Goal: Contribute content: Add original content to the website for others to see

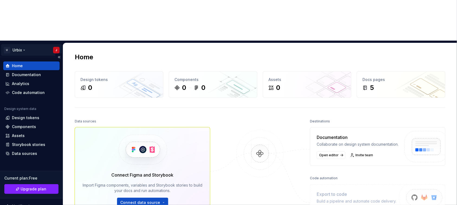
click at [51, 7] on html "U Urbix J Home Documentation Analytics Code automation Design system data Desig…" at bounding box center [228, 102] width 457 height 205
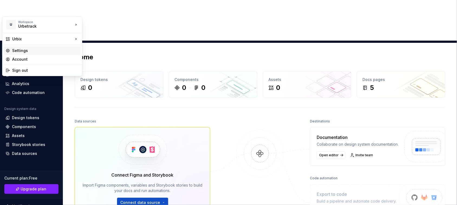
click at [28, 51] on div "Settings" at bounding box center [45, 50] width 67 height 5
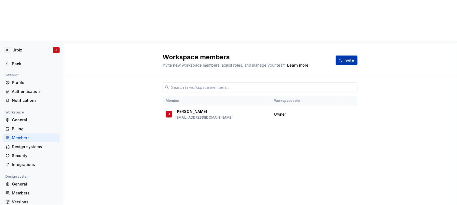
click at [346, 56] on button "Invite" at bounding box center [347, 61] width 22 height 10
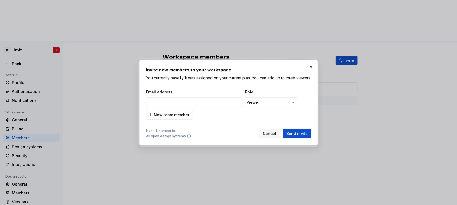
click at [290, 98] on div "**********" at bounding box center [228, 104] width 165 height 30
click at [288, 104] on div "**********" at bounding box center [228, 102] width 457 height 205
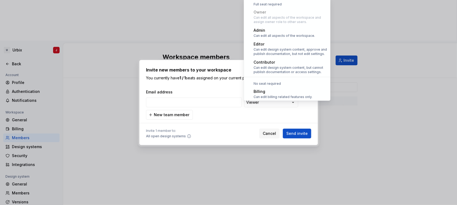
scroll to position [15, 0]
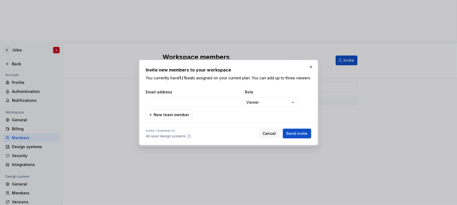
click at [290, 103] on div "**********" at bounding box center [228, 102] width 457 height 205
click at [213, 107] on input "email" at bounding box center [194, 103] width 96 height 10
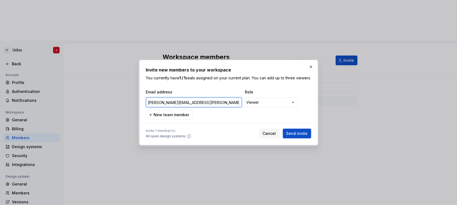
type input "[PERSON_NAME][EMAIL_ADDRESS][PERSON_NAME][DOMAIN_NAME]"
click at [290, 102] on div "**********" at bounding box center [228, 102] width 457 height 205
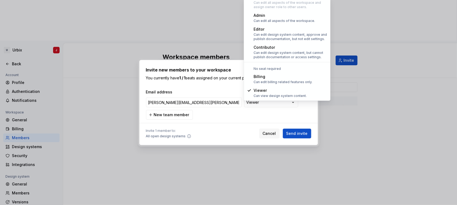
select select "*****"
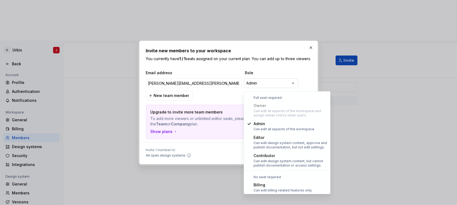
click at [287, 83] on div "**********" at bounding box center [228, 102] width 457 height 205
click at [297, 75] on div "**********" at bounding box center [228, 102] width 457 height 205
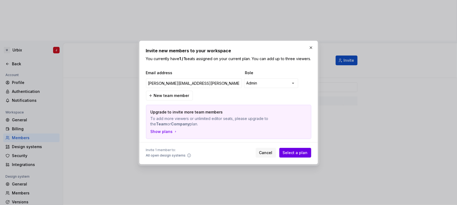
click at [299, 156] on span "Select a plan" at bounding box center [295, 152] width 25 height 5
click at [310, 44] on button "button" at bounding box center [311, 48] width 8 height 8
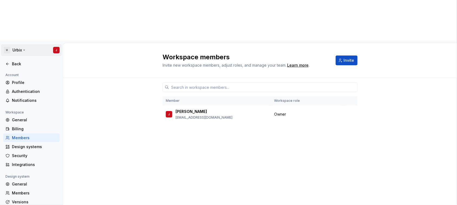
click at [19, 11] on html "U Urbix J Back Account Profile Authentication Notifications Workspace General B…" at bounding box center [228, 102] width 457 height 205
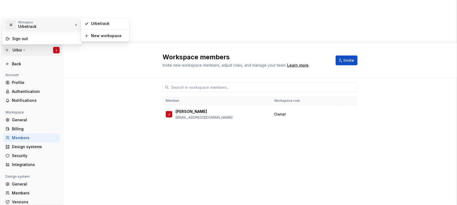
click at [24, 25] on div "Urbetrack" at bounding box center [41, 26] width 46 height 5
click at [114, 25] on div "Urbetrack" at bounding box center [108, 23] width 35 height 5
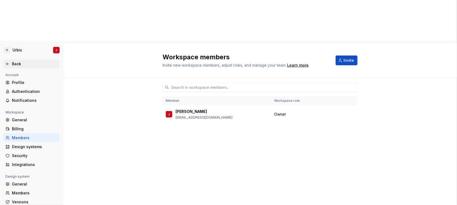
click at [22, 61] on div "Back" at bounding box center [35, 63] width 46 height 5
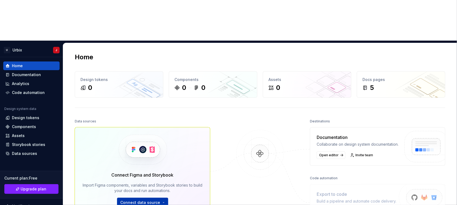
click at [159, 163] on html "U Urbix J Home Documentation Analytics Code automation Design system data Desig…" at bounding box center [228, 102] width 457 height 205
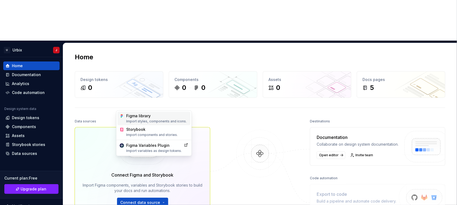
click at [164, 121] on div "Import styles, components and icons." at bounding box center [157, 121] width 62 height 4
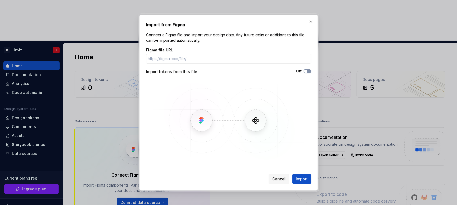
click at [304, 71] on span "button" at bounding box center [305, 71] width 3 height 3
click at [308, 71] on span "button" at bounding box center [309, 71] width 3 height 3
click at [314, 19] on button "button" at bounding box center [311, 22] width 8 height 8
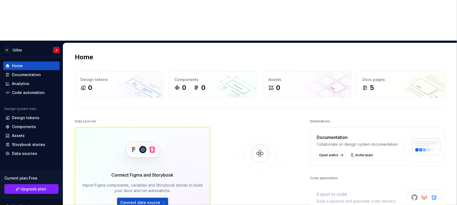
click at [237, 169] on div at bounding box center [260, 179] width 54 height 123
click at [261, 130] on img at bounding box center [260, 159] width 53 height 59
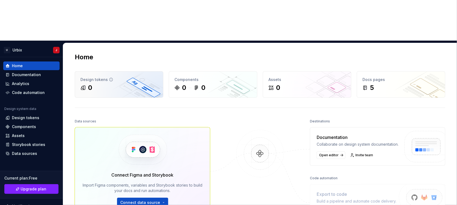
click at [91, 77] on div "Design tokens" at bounding box center [118, 79] width 77 height 5
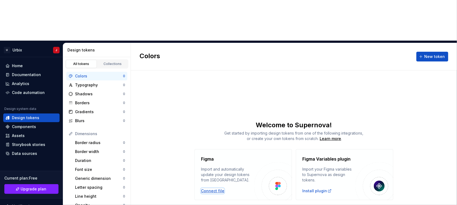
click at [215, 188] on div "Connect file" at bounding box center [212, 190] width 23 height 5
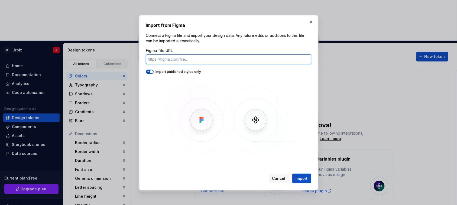
paste input "[URL][DOMAIN_NAME]"
type input "[URL][DOMAIN_NAME]"
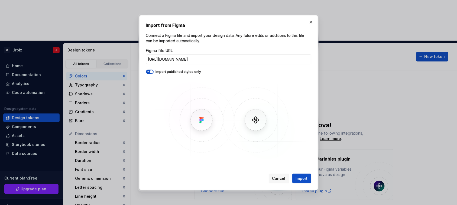
click at [153, 72] on button "button" at bounding box center [150, 72] width 8 height 4
click at [305, 179] on span "Import" at bounding box center [302, 178] width 12 height 5
click at [238, 93] on img at bounding box center [228, 119] width 157 height 81
click at [310, 22] on button "button" at bounding box center [311, 22] width 8 height 8
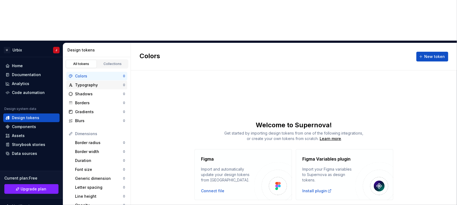
click at [86, 82] on div "Typography" at bounding box center [99, 84] width 48 height 5
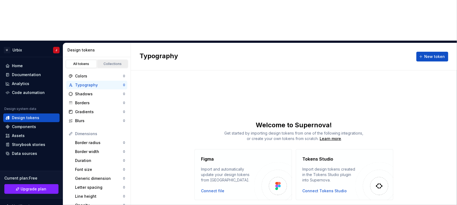
click at [118, 60] on link "Collections" at bounding box center [112, 64] width 31 height 8
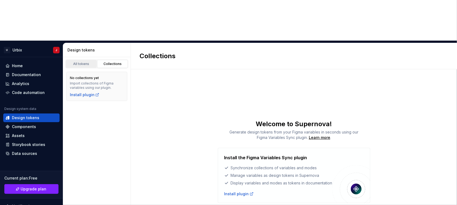
click at [77, 62] on div "All tokens" at bounding box center [81, 64] width 27 height 4
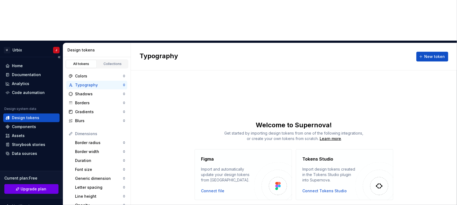
click at [38, 186] on span "Upgrade plan" at bounding box center [34, 188] width 26 height 5
click at [26, 63] on div "Home" at bounding box center [31, 65] width 52 height 5
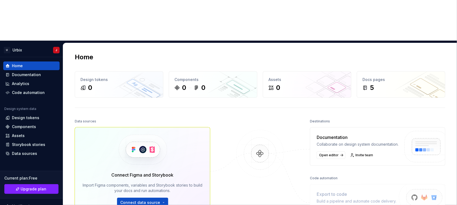
click at [142, 162] on html "U Urbix J Home Documentation Analytics Code automation Design system data Desig…" at bounding box center [228, 102] width 457 height 205
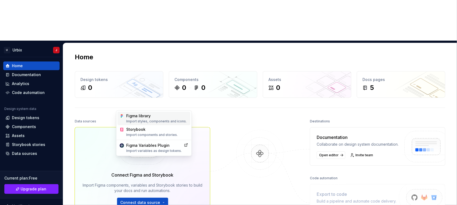
click at [159, 117] on div "Figma library Import styles, components and icons." at bounding box center [157, 119] width 62 height 10
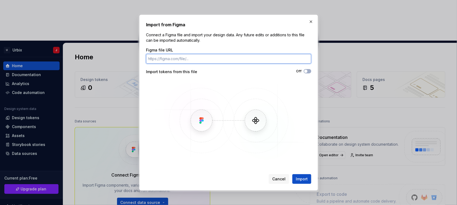
click at [220, 59] on input "Figma file URL" at bounding box center [228, 59] width 165 height 10
paste input "[URL][DOMAIN_NAME][PERSON_NAME]"
type input "[URL][DOMAIN_NAME][PERSON_NAME]"
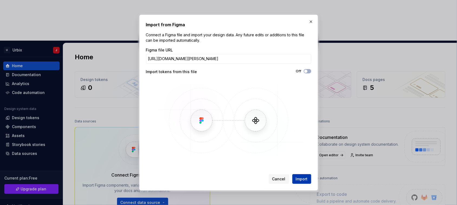
click at [296, 180] on span "Import" at bounding box center [302, 178] width 12 height 5
click at [301, 178] on div "Cancel Import" at bounding box center [290, 179] width 43 height 10
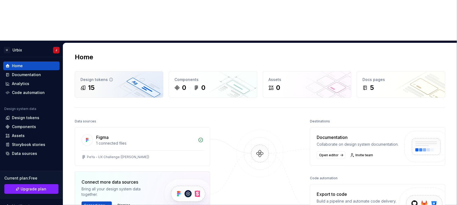
click at [101, 83] on div "15" at bounding box center [118, 87] width 77 height 9
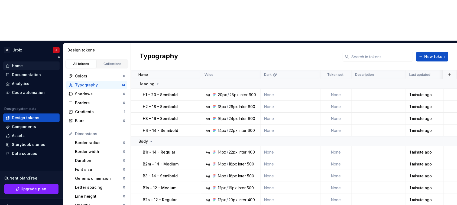
click at [16, 63] on div "Home" at bounding box center [17, 65] width 11 height 5
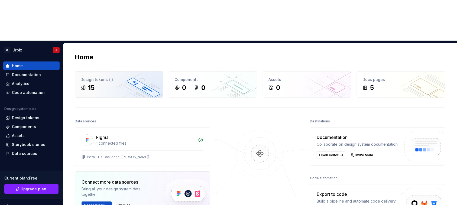
click at [104, 83] on div "15" at bounding box center [118, 87] width 77 height 9
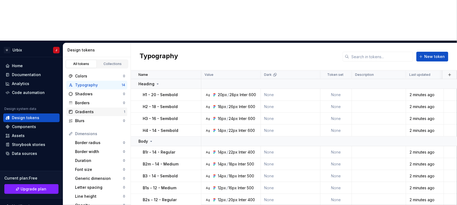
click at [94, 109] on div "Gradients" at bounding box center [99, 111] width 49 height 5
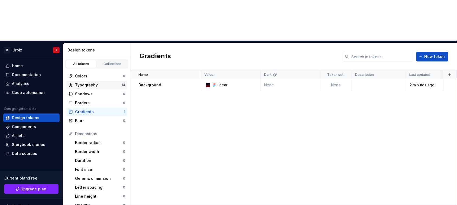
click at [88, 82] on div "Typography" at bounding box center [98, 84] width 47 height 5
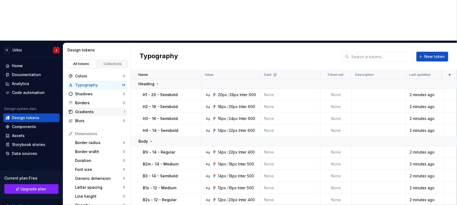
click at [91, 109] on div "Gradients" at bounding box center [99, 111] width 49 height 5
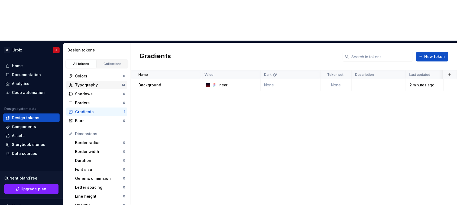
click at [91, 82] on div "Typography" at bounding box center [98, 84] width 47 height 5
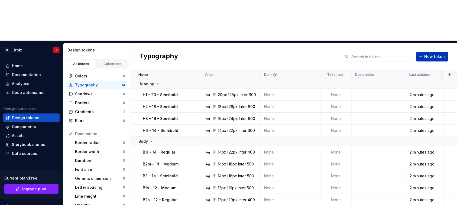
click at [430, 54] on span "New token" at bounding box center [434, 56] width 21 height 5
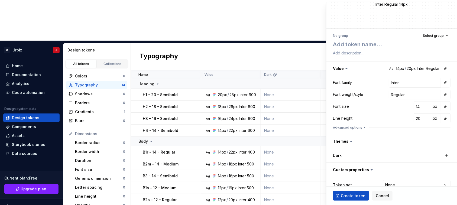
scroll to position [33, 0]
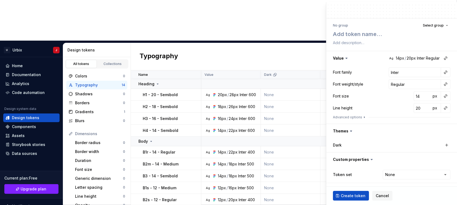
click at [287, 43] on div "Typography New token" at bounding box center [294, 56] width 326 height 27
click at [377, 196] on span "Cancel" at bounding box center [382, 195] width 13 height 5
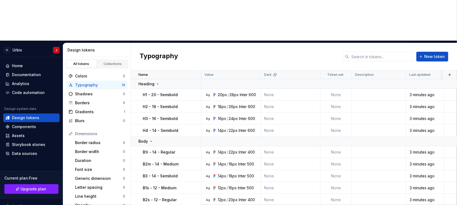
click at [214, 43] on div "Typography New token" at bounding box center [294, 56] width 326 height 27
click at [171, 92] on p "H1 - 20 - Semibold" at bounding box center [160, 94] width 35 height 5
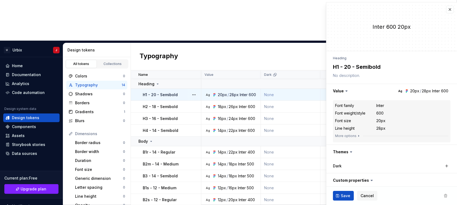
click at [171, 92] on p "H1 - 20 - Semibold" at bounding box center [160, 94] width 35 height 5
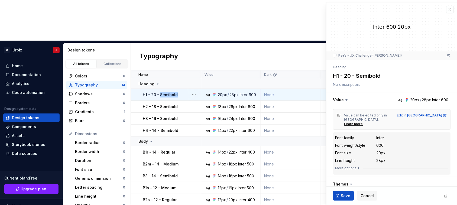
type textarea "*"
click at [360, 73] on textarea "H1 - 20 - Semibold" at bounding box center [391, 76] width 118 height 10
drag, startPoint x: 357, startPoint y: 76, endPoint x: 377, endPoint y: 77, distance: 20.1
click at [377, 77] on textarea "H1 - 20 - Semibold" at bounding box center [391, 76] width 118 height 10
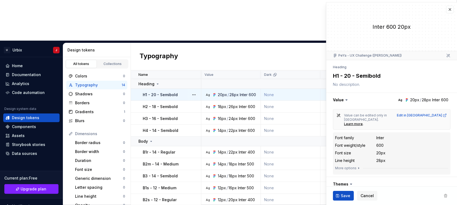
click at [381, 75] on textarea "H1 - 20 - Semibold" at bounding box center [391, 76] width 118 height 10
click at [384, 75] on textarea "H1 - 20 - Semibold" at bounding box center [391, 76] width 118 height 10
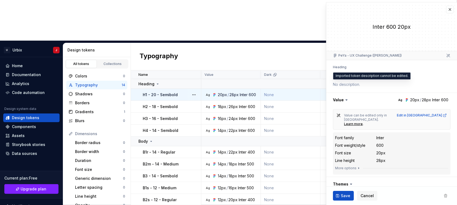
click at [356, 83] on textarea at bounding box center [391, 85] width 118 height 8
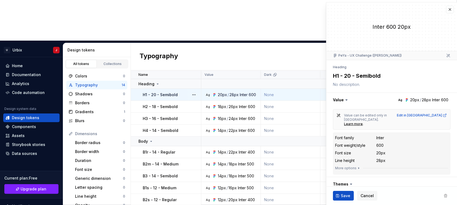
click at [384, 79] on textarea "H1 - 20 - Semibold" at bounding box center [391, 76] width 118 height 10
click at [446, 56] on icon at bounding box center [448, 55] width 4 height 4
click at [448, 9] on button "button" at bounding box center [450, 10] width 8 height 8
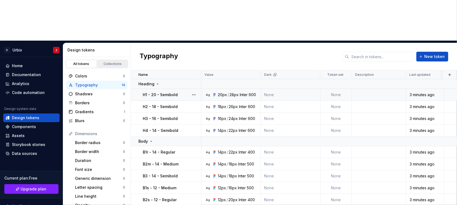
click at [107, 62] on div "Collections" at bounding box center [112, 64] width 27 height 4
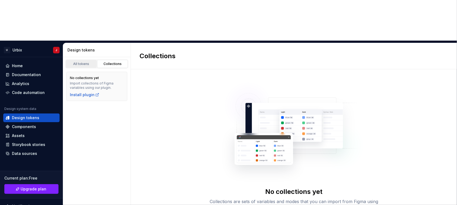
click at [87, 60] on link "All tokens" at bounding box center [81, 64] width 31 height 8
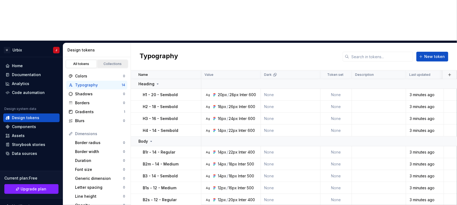
click at [107, 62] on div "Collections" at bounding box center [112, 64] width 27 height 4
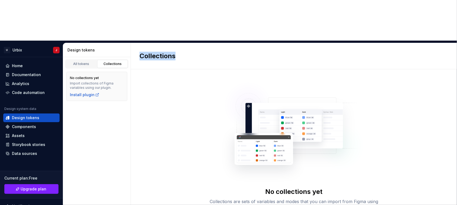
drag, startPoint x: 141, startPoint y: 15, endPoint x: 177, endPoint y: 16, distance: 35.8
click at [177, 43] on div "Collections" at bounding box center [294, 56] width 326 height 26
click at [21, 63] on div "Home" at bounding box center [17, 65] width 11 height 5
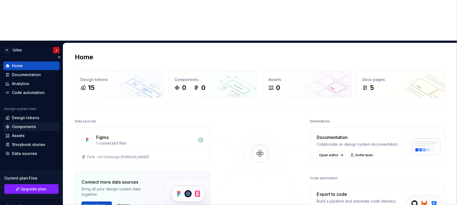
click at [24, 124] on div "Components" at bounding box center [24, 126] width 24 height 5
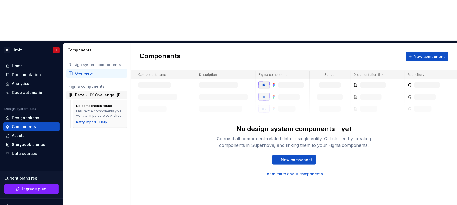
click at [93, 92] on div "PeYa - UX Challenge ([PERSON_NAME])" at bounding box center [100, 94] width 50 height 5
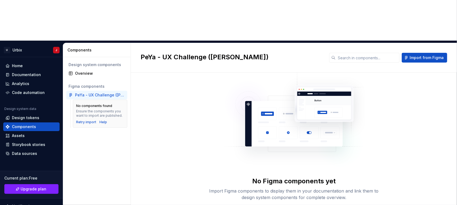
scroll to position [21, 0]
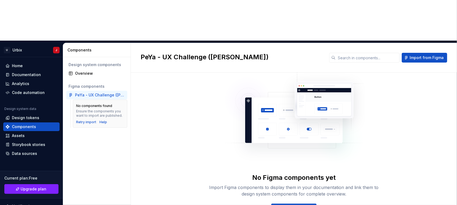
click at [101, 92] on div "PeYa - UX Challenge ([PERSON_NAME])" at bounding box center [100, 94] width 50 height 5
click at [90, 71] on div "Overview" at bounding box center [100, 73] width 50 height 5
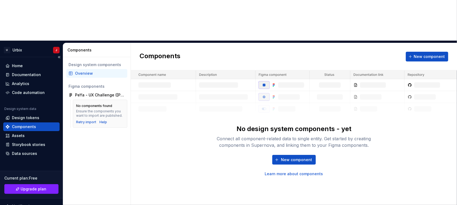
scroll to position [28, 0]
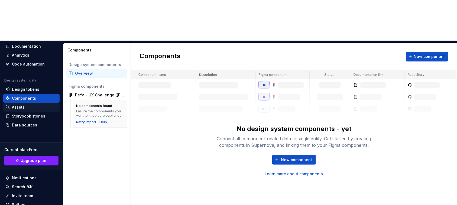
click at [25, 105] on div "Assets" at bounding box center [31, 107] width 52 height 5
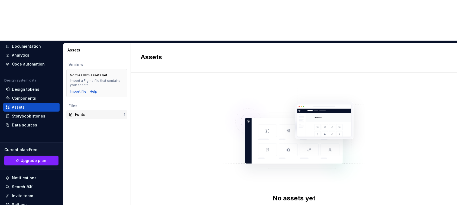
click at [77, 112] on div "Fonts" at bounding box center [99, 114] width 49 height 5
